Goal: Transaction & Acquisition: Purchase product/service

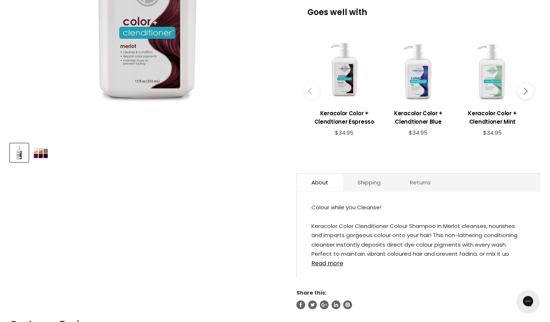
scroll to position [181, 0]
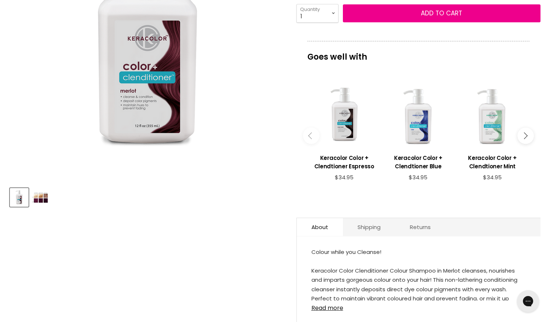
click at [41, 199] on img "Product thumbnails" at bounding box center [39, 197] width 17 height 11
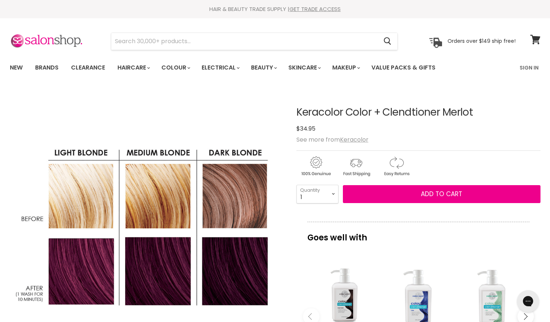
scroll to position [0, 0]
click at [359, 141] on u "Keracolor" at bounding box center [354, 140] width 29 height 8
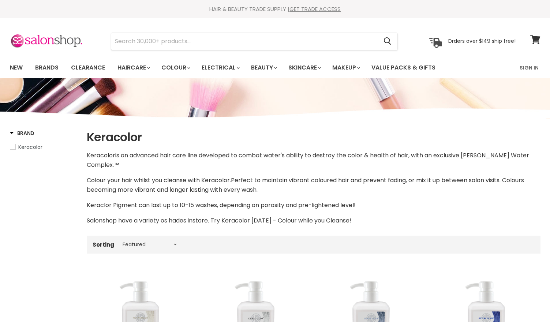
select select "manual"
